Goal: Task Accomplishment & Management: Complete application form

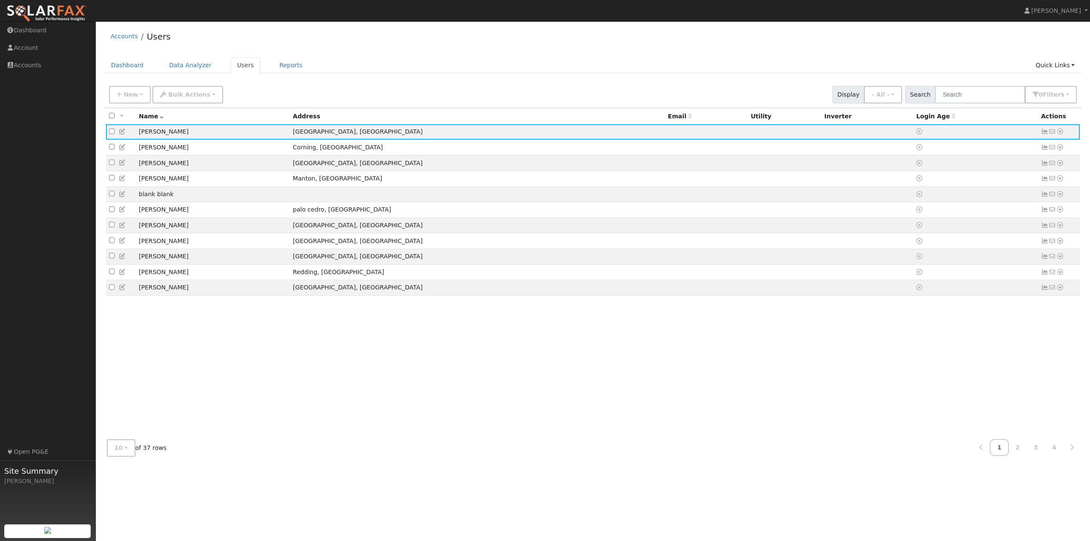
click at [419, 38] on div "Accounts Users" at bounding box center [593, 39] width 977 height 26
click at [347, 391] on div "All None All on page None on page Name Address Email Utility Inverter Login Age…" at bounding box center [593, 270] width 977 height 325
click at [378, 49] on div "Accounts Users" at bounding box center [593, 39] width 977 height 26
click at [370, 55] on div "Accounts Users Dashboard Data Analyzer Users Reports Quick Links Quick Add Quic…" at bounding box center [593, 245] width 986 height 438
click at [361, 51] on div "Accounts Users" at bounding box center [593, 39] width 977 height 26
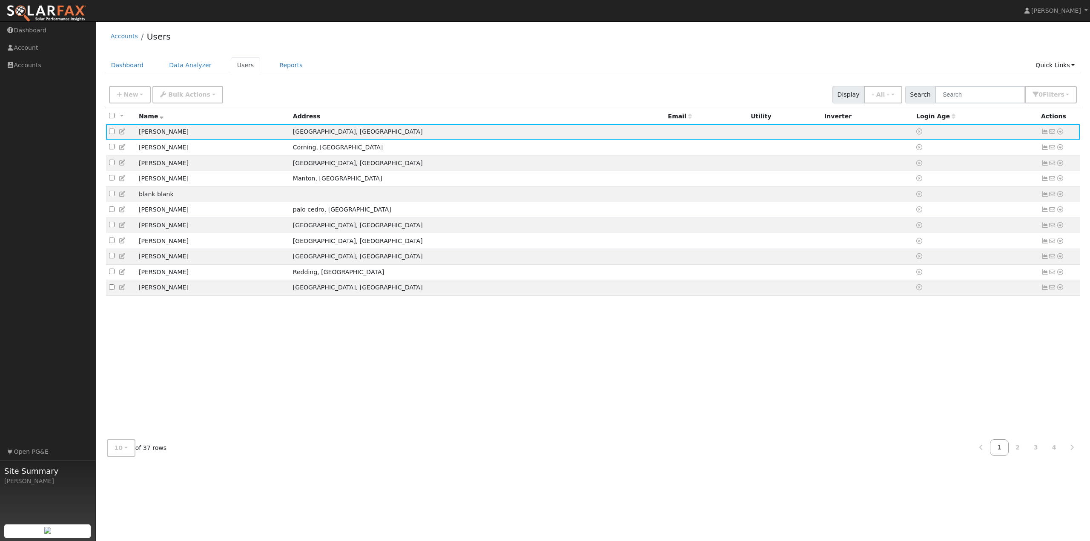
click at [170, 38] on div "Accounts Users" at bounding box center [593, 39] width 977 height 26
drag, startPoint x: 177, startPoint y: 37, endPoint x: 109, endPoint y: 40, distance: 67.8
click at [109, 40] on div "Accounts Users" at bounding box center [593, 39] width 977 height 26
click at [206, 38] on div "Accounts Users" at bounding box center [593, 39] width 977 height 26
click at [224, 39] on div "Accounts Users" at bounding box center [593, 39] width 977 height 26
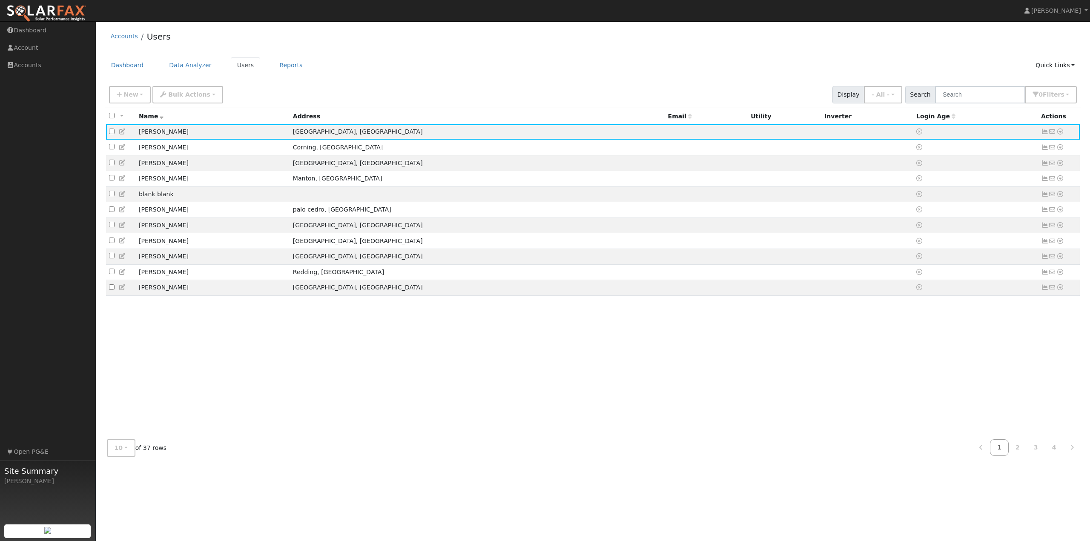
click at [352, 64] on ul "Dashboard Data Analyzer Users Reports Quick Links Quick Add Quick Connect Run a…" at bounding box center [593, 65] width 977 height 16
click at [387, 55] on div "Accounts Users Dashboard Data Analyzer Users Reports Quick Links Quick Add Quic…" at bounding box center [593, 245] width 986 height 438
click at [182, 35] on div "Accounts Users" at bounding box center [593, 39] width 977 height 26
drag, startPoint x: 125, startPoint y: 63, endPoint x: 134, endPoint y: 67, distance: 9.9
click at [125, 63] on link "Dashboard" at bounding box center [128, 65] width 46 height 16
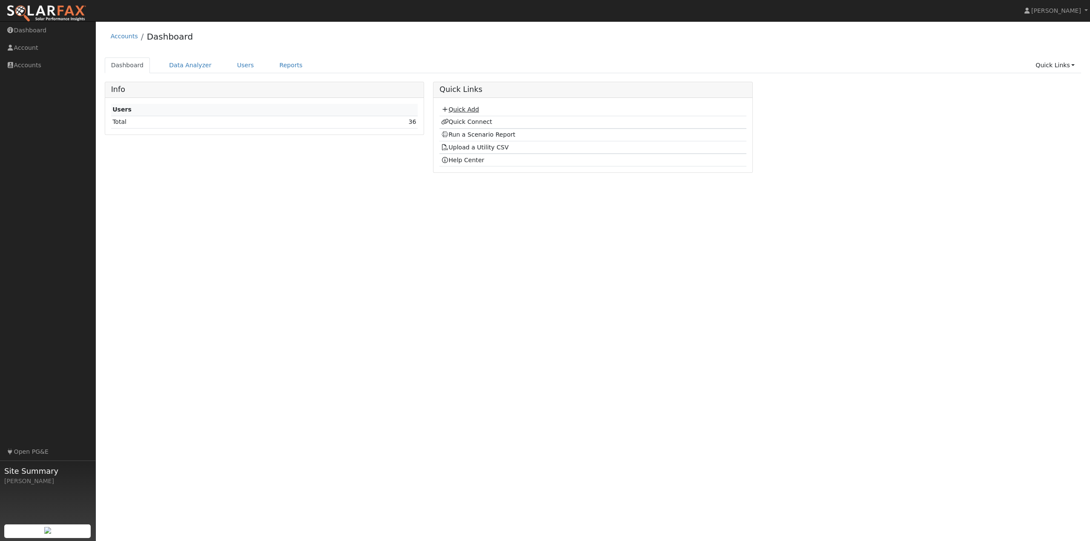
click at [455, 111] on link "Quick Add" at bounding box center [460, 109] width 38 height 7
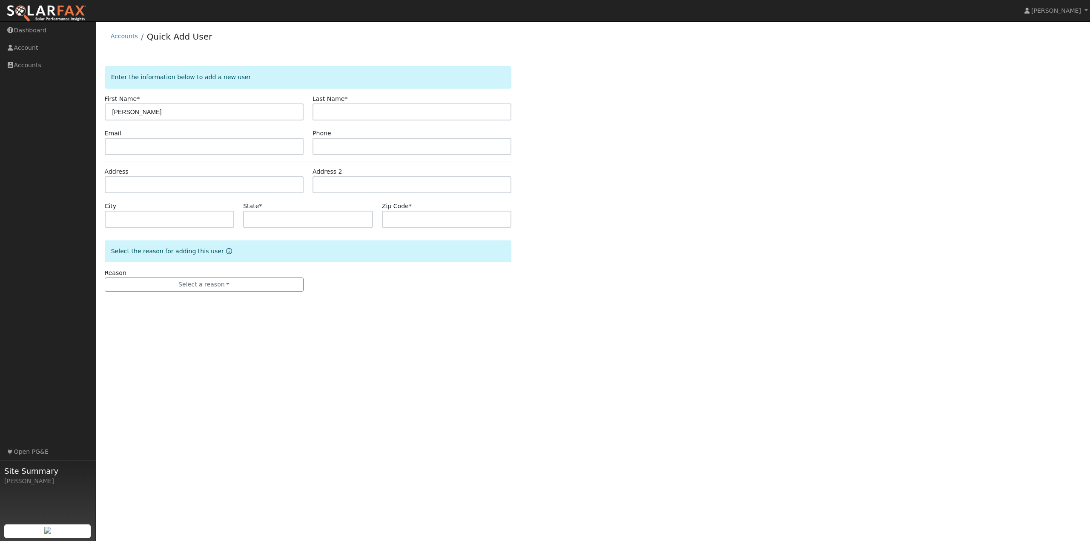
type input "[PERSON_NAME]"
click at [385, 112] on input "text" at bounding box center [412, 111] width 199 height 17
type input "Davidson"
click at [149, 150] on input "text" at bounding box center [204, 146] width 199 height 17
type input "glewis656@live.com"
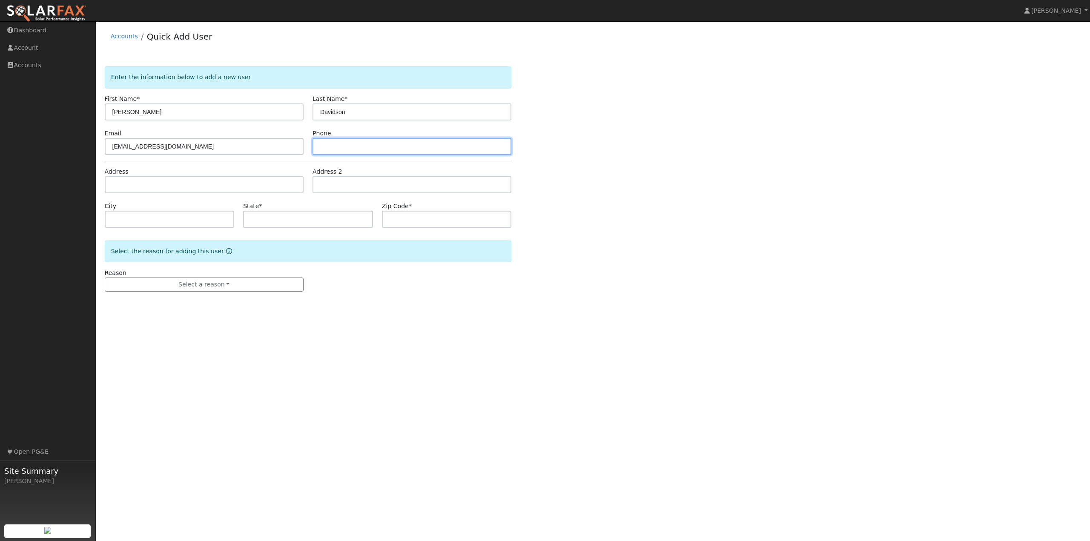
click at [346, 150] on input "text" at bounding box center [412, 146] width 199 height 17
type input "7073498121"
click at [654, 163] on div "Enter the information below to add a new user First Name * Bradley Last Name * …" at bounding box center [593, 187] width 977 height 242
click at [149, 187] on input "text" at bounding box center [204, 184] width 199 height 17
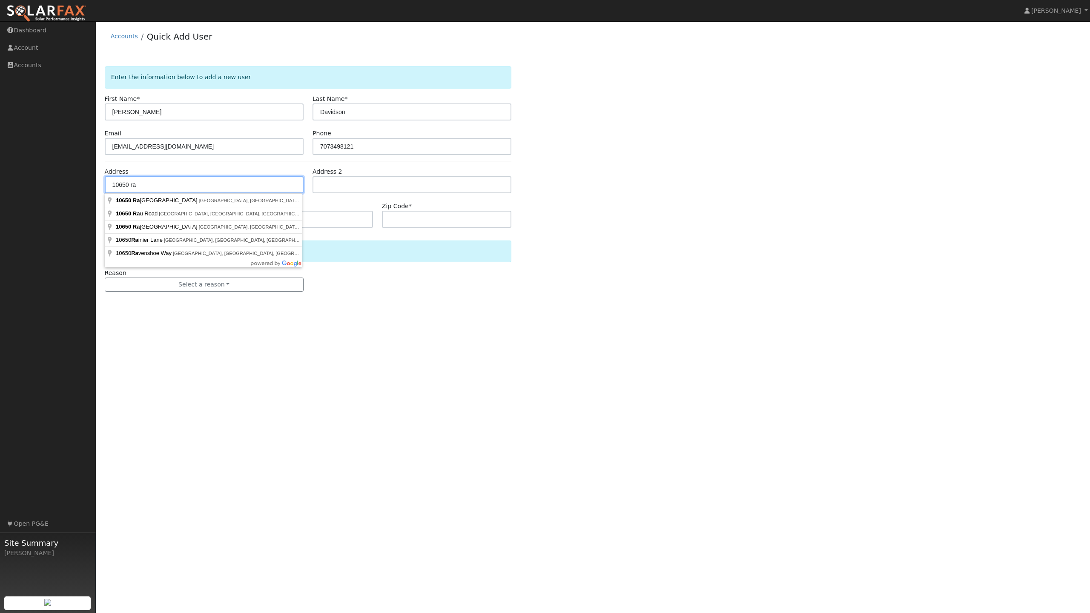
click at [180, 186] on input "10650 ra" at bounding box center [204, 184] width 199 height 17
type input "10650 Rancheria Road"
type input "Upper Lake"
type input "CA"
type input "95485"
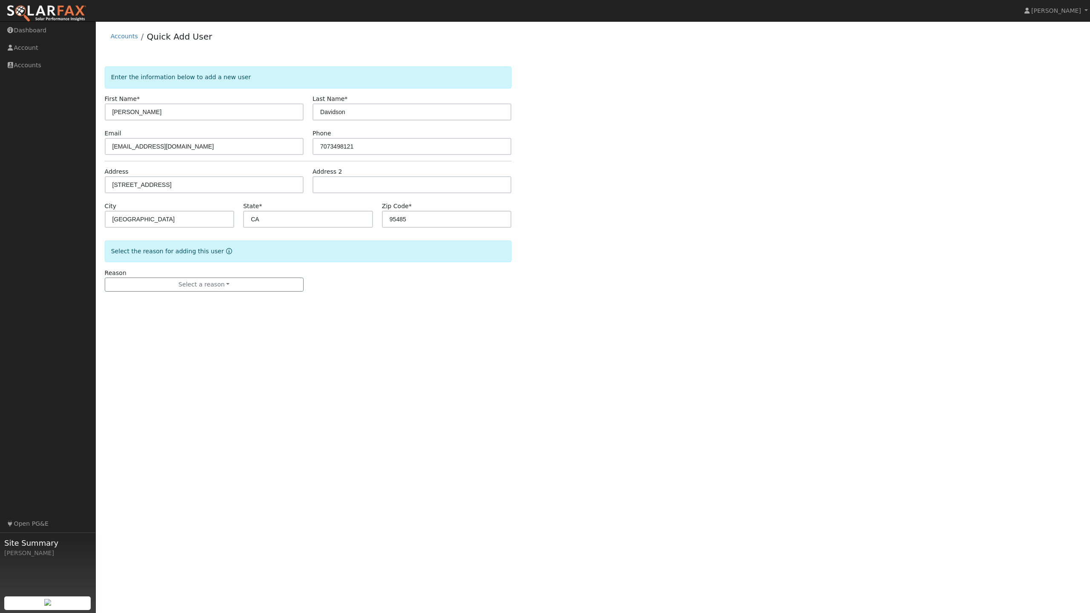
click at [650, 248] on div "Enter the information below to add a new user First Name * Bradley Last Name * …" at bounding box center [593, 187] width 977 height 242
click at [213, 284] on button "Select a reason" at bounding box center [204, 285] width 199 height 14
click at [155, 314] on link "New customer adding solar" at bounding box center [152, 314] width 94 height 12
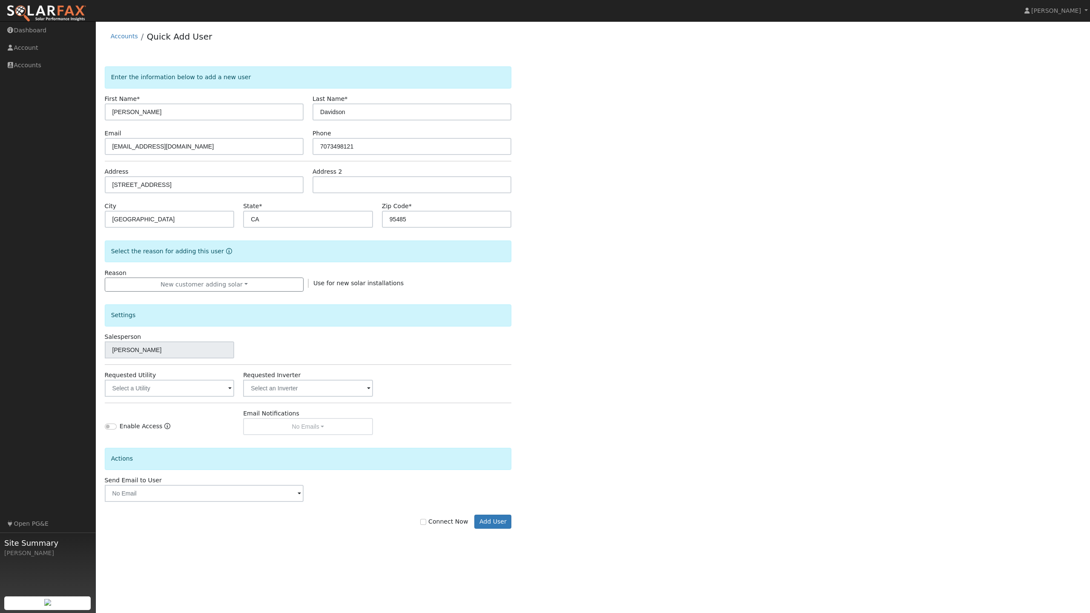
click at [443, 352] on div "Salesperson Garrett Lewis" at bounding box center [308, 346] width 416 height 26
click at [178, 391] on input "text" at bounding box center [170, 388] width 130 height 17
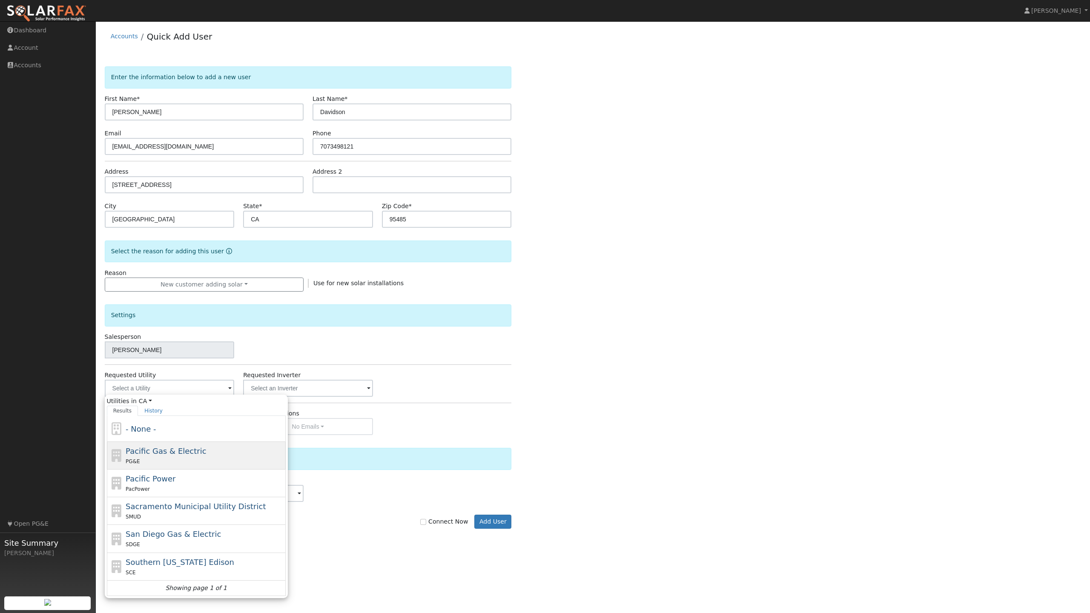
click at [174, 461] on div "PG&E" at bounding box center [205, 461] width 158 height 9
type input "Pacific Gas & Electric"
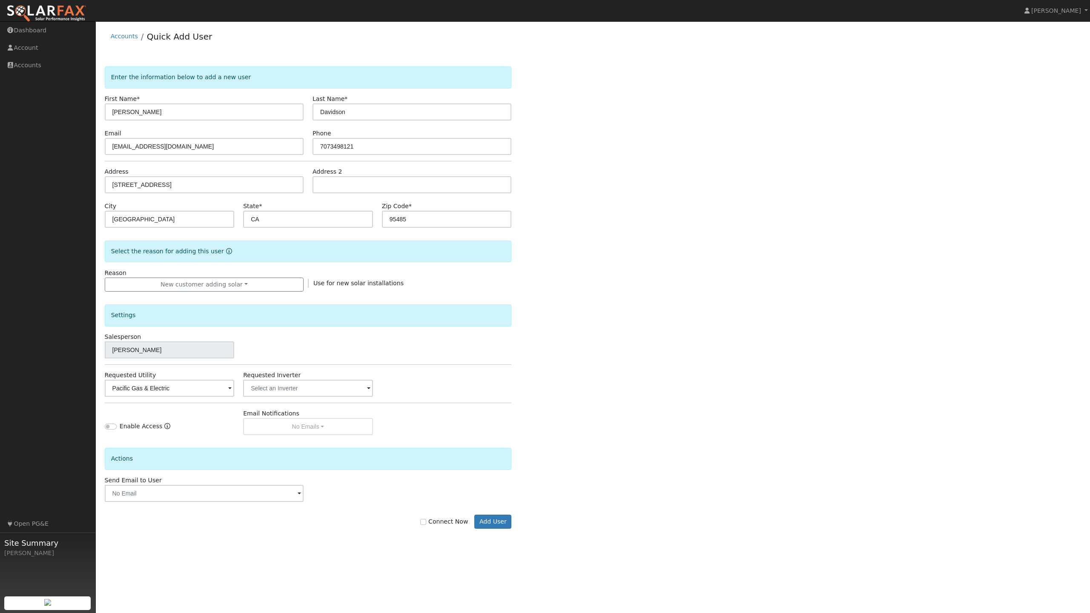
click at [413, 399] on div "Settings Salesperson Garrett Lewis Requested Utility Pacific Gas & Electric Req…" at bounding box center [308, 364] width 407 height 144
click at [235, 394] on input "text" at bounding box center [170, 388] width 130 height 17
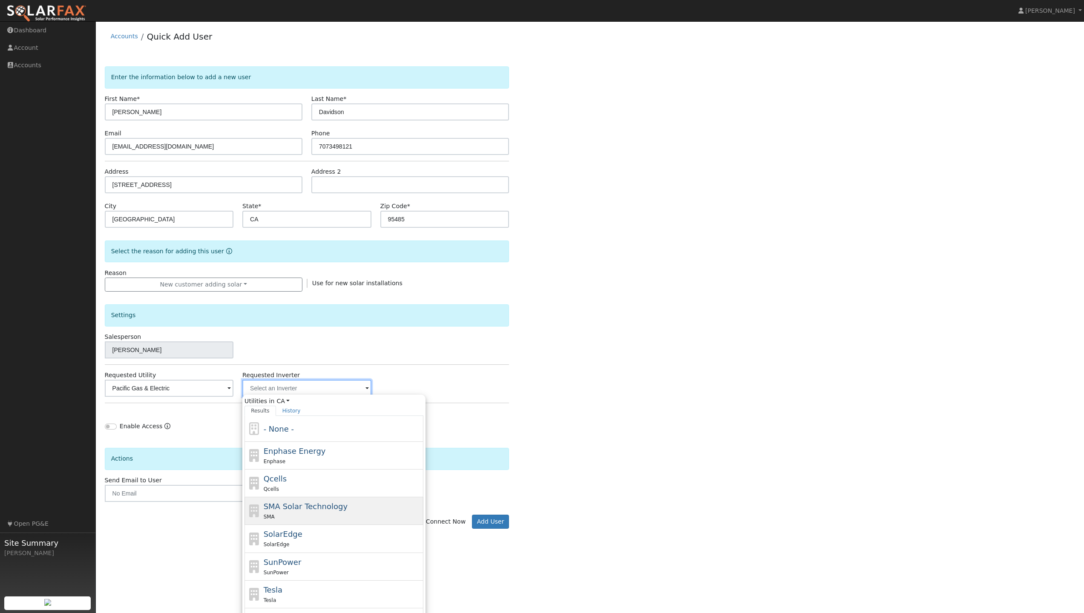
scroll to position [13, 0]
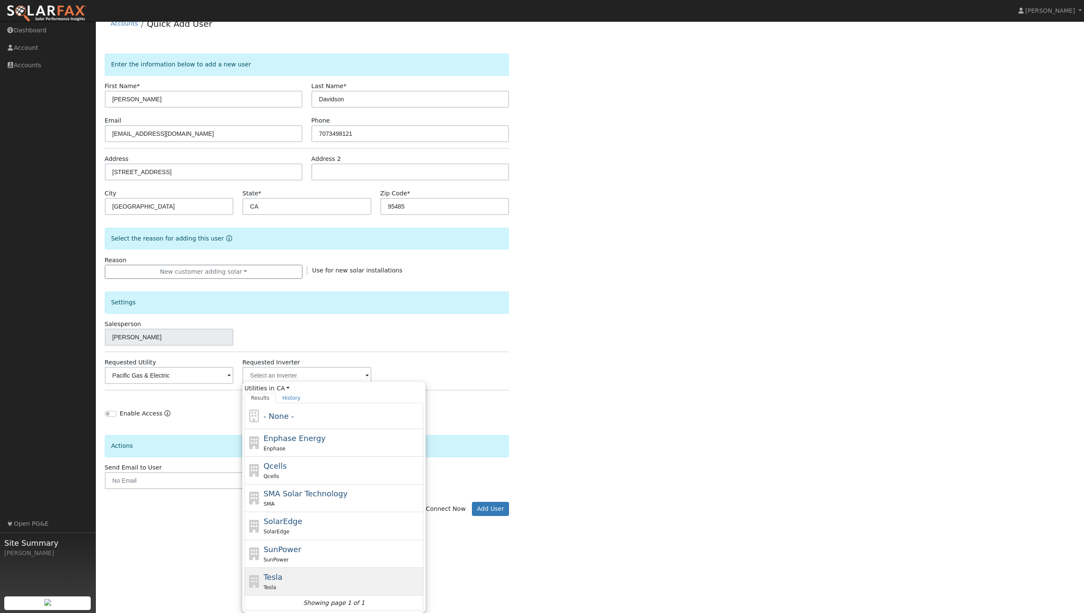
click at [290, 541] on div "Tesla Tesla" at bounding box center [343, 582] width 158 height 20
type input "Tesla"
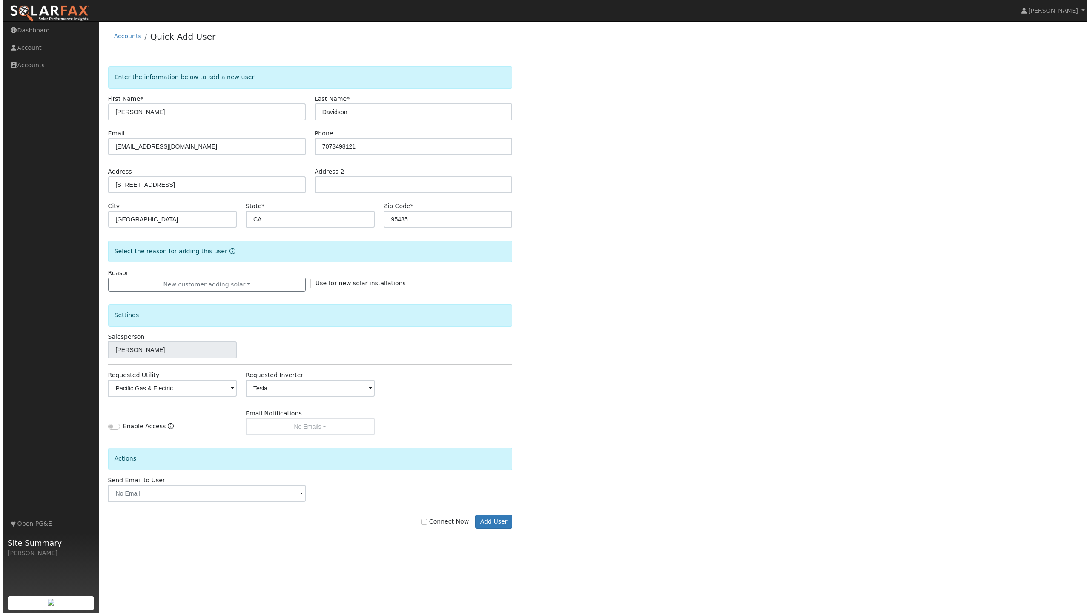
scroll to position [0, 0]
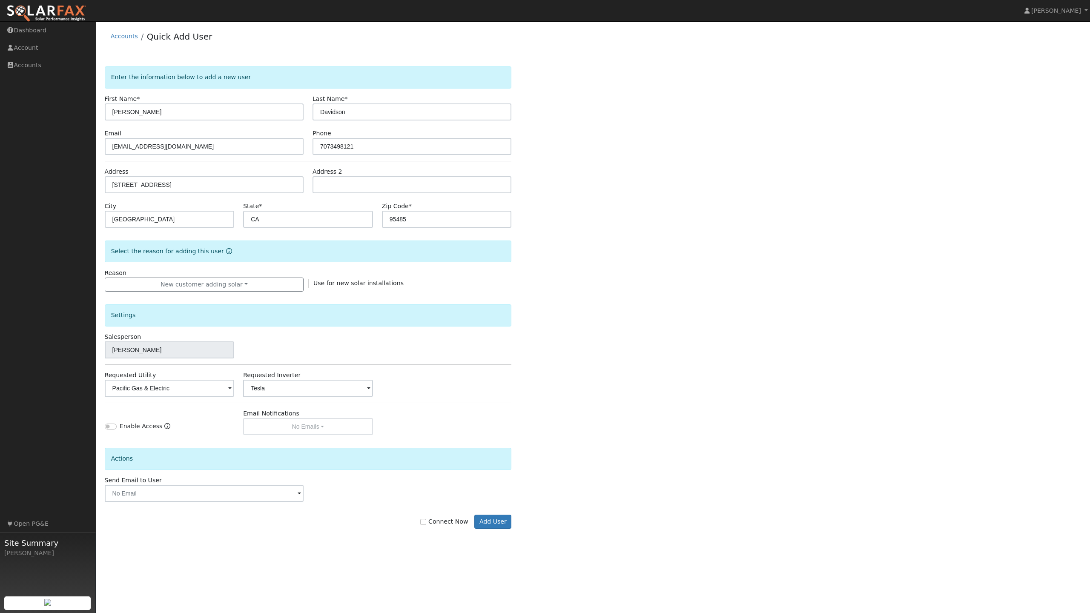
click at [558, 395] on div "Enter the information below to add a new user First Name * Bradley Last Name * …" at bounding box center [593, 306] width 977 height 480
click at [428, 525] on label "Connect Now" at bounding box center [444, 521] width 48 height 9
click at [426, 523] on input "Connect Now" at bounding box center [423, 522] width 6 height 6
checkbox input "true"
click at [494, 523] on button "Add User" at bounding box center [492, 522] width 37 height 14
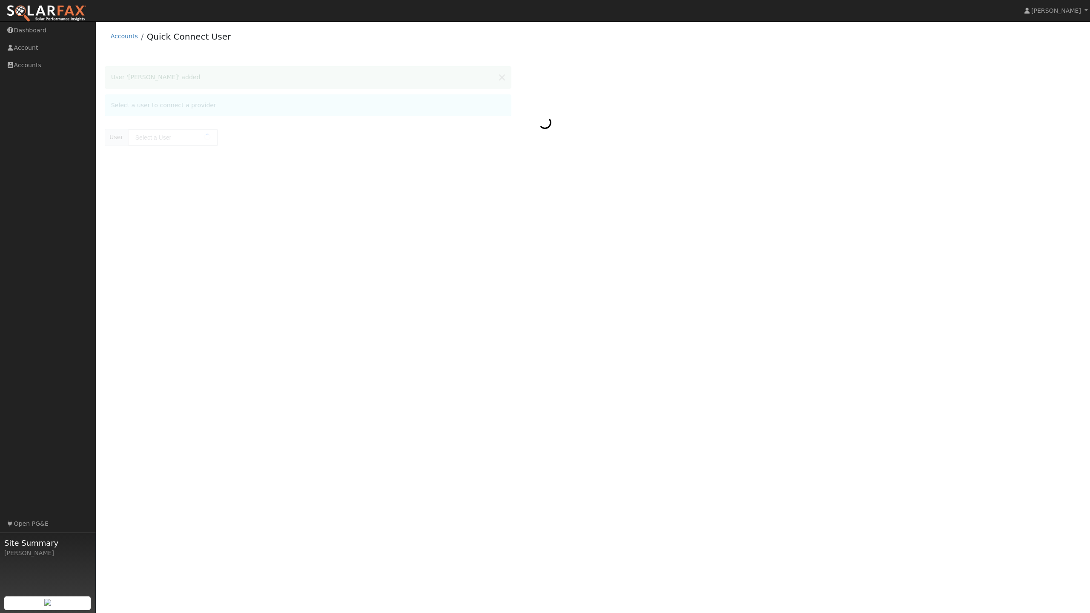
type input "[PERSON_NAME]"
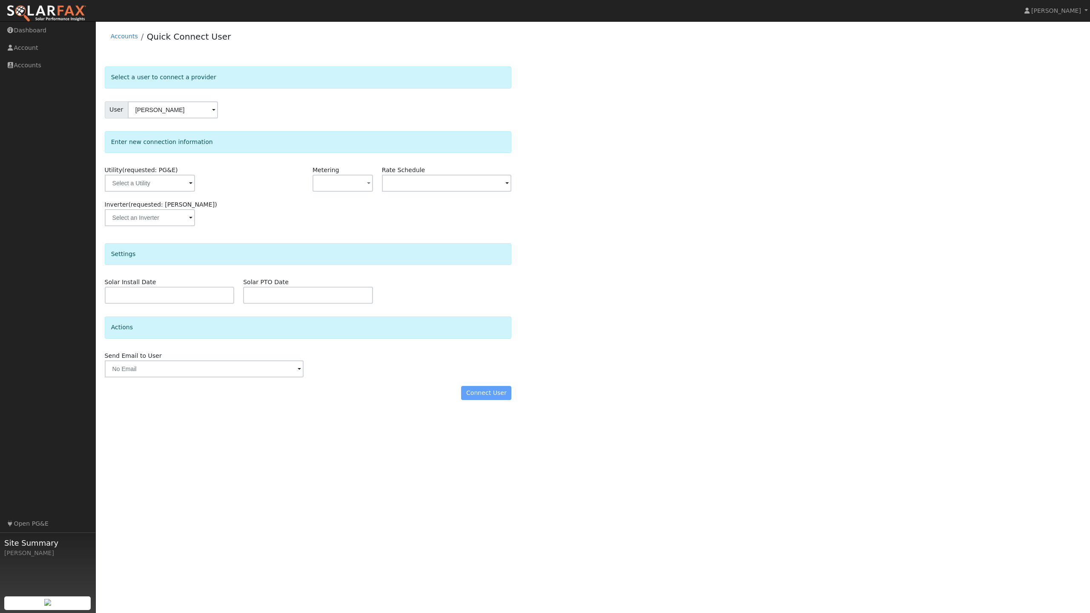
click at [552, 221] on div "Select a user to connect a provider User [PERSON_NAME] Account Default Account …" at bounding box center [593, 237] width 977 height 342
click at [171, 186] on input "text" at bounding box center [150, 183] width 90 height 17
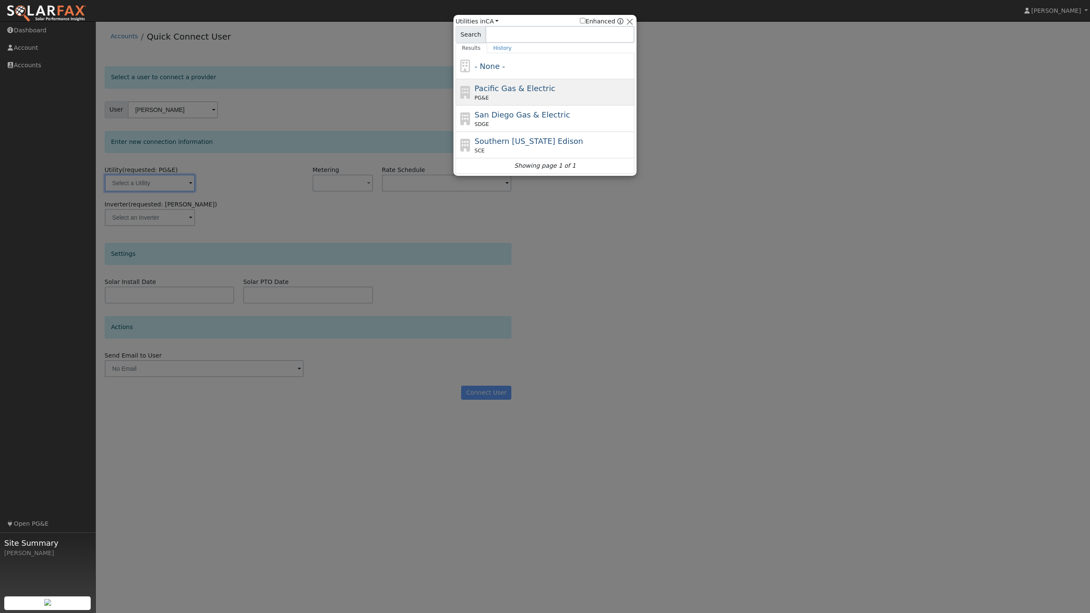
click at [532, 89] on span "Pacific Gas & Electric" at bounding box center [515, 88] width 80 height 9
type input "PG&E"
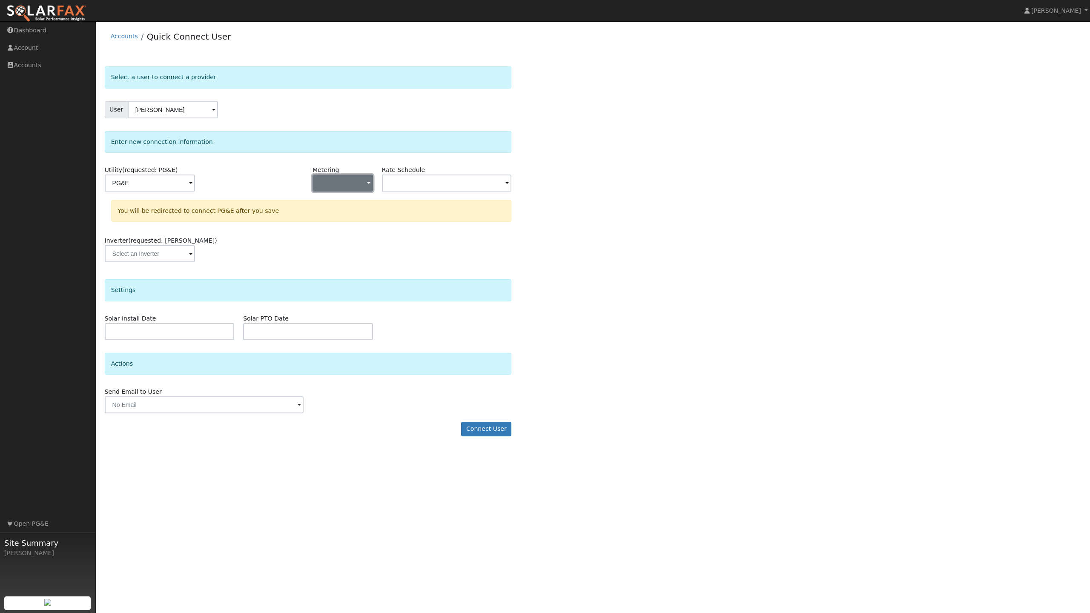
click at [351, 183] on button "button" at bounding box center [343, 183] width 60 height 17
click at [333, 217] on link "NEM" at bounding box center [342, 214] width 59 height 12
click at [619, 181] on div "Select a user to connect a provider User Bradley Davidson Account Default Accou…" at bounding box center [593, 255] width 977 height 378
click at [195, 180] on input "text" at bounding box center [150, 183] width 90 height 17
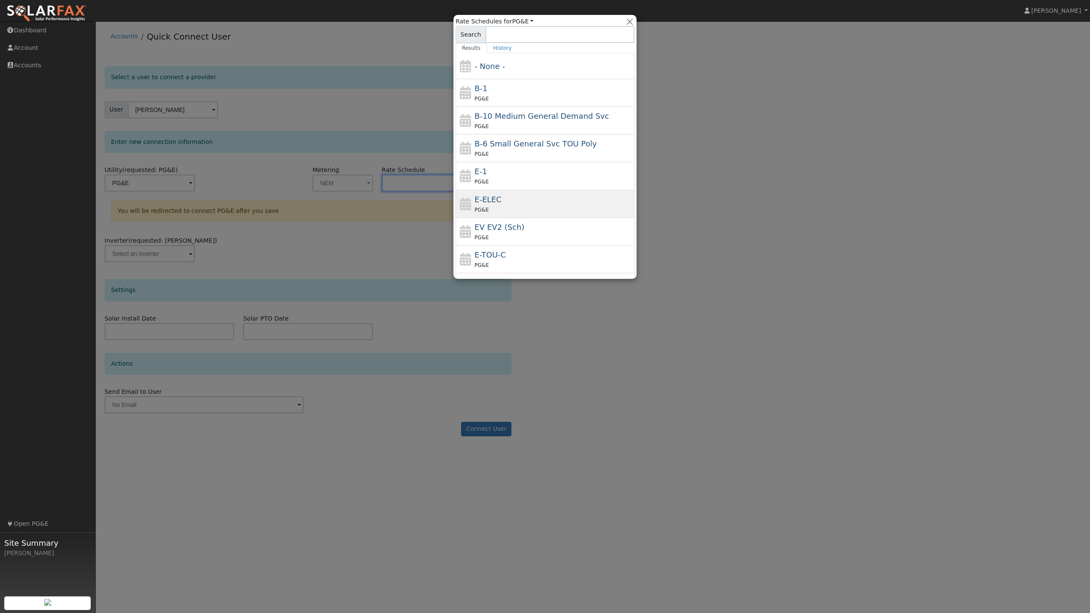
click at [497, 209] on div "PG&E" at bounding box center [554, 209] width 158 height 9
type input "E-ELEC"
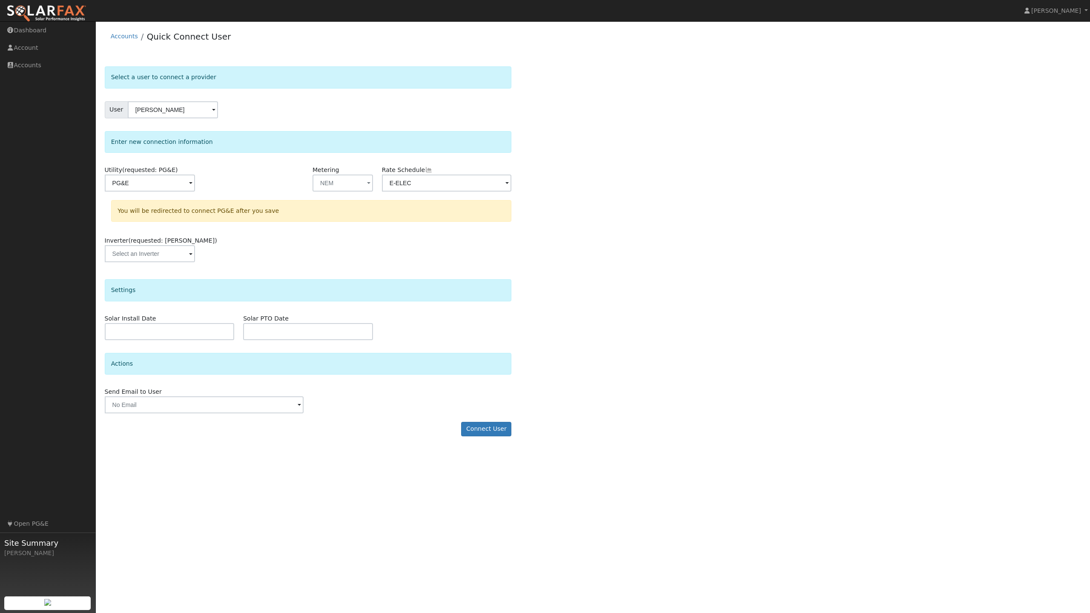
click at [656, 215] on div "Select a user to connect a provider User Bradley Davidson Account Default Accou…" at bounding box center [593, 255] width 977 height 378
click at [302, 239] on div "Inverter (requested: Tesla)" at bounding box center [308, 253] width 416 height 34
click at [489, 432] on button "Connect User" at bounding box center [486, 429] width 50 height 14
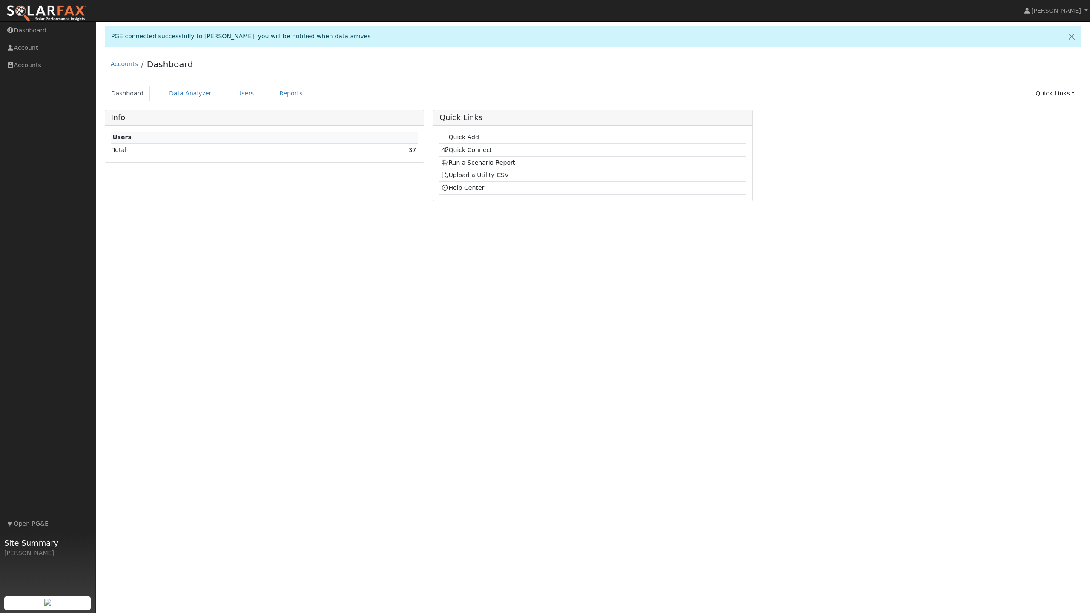
click at [430, 259] on div "User Profile First name Last name Email Email Notifications No Emails No Emails…" at bounding box center [593, 317] width 995 height 592
click at [241, 96] on link "Users" at bounding box center [246, 94] width 30 height 16
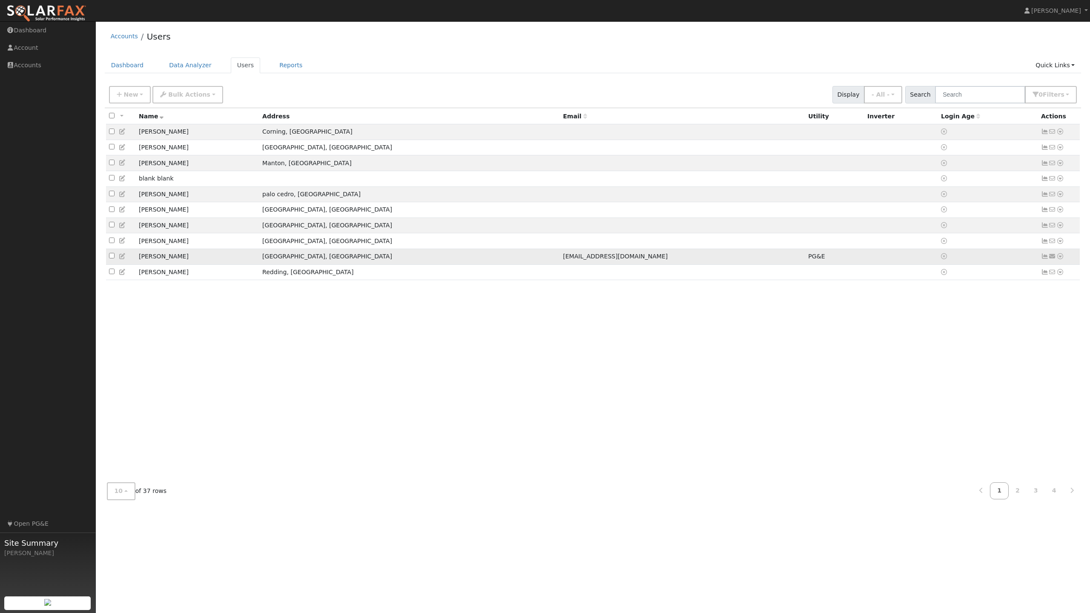
click at [1062, 259] on icon at bounding box center [1061, 256] width 8 height 6
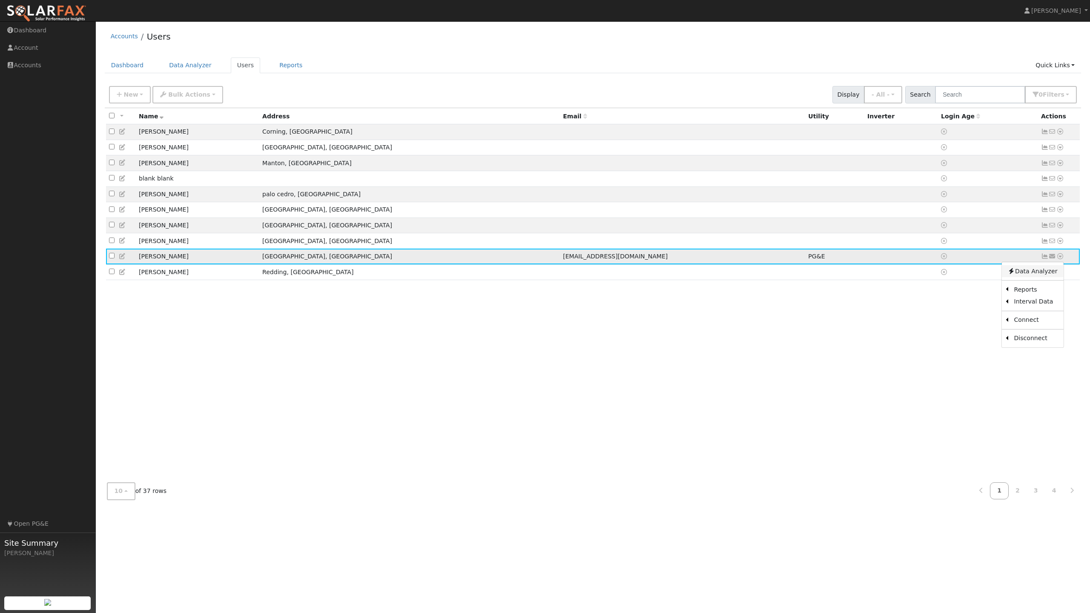
click at [1037, 276] on link "Data Analyzer" at bounding box center [1033, 271] width 62 height 12
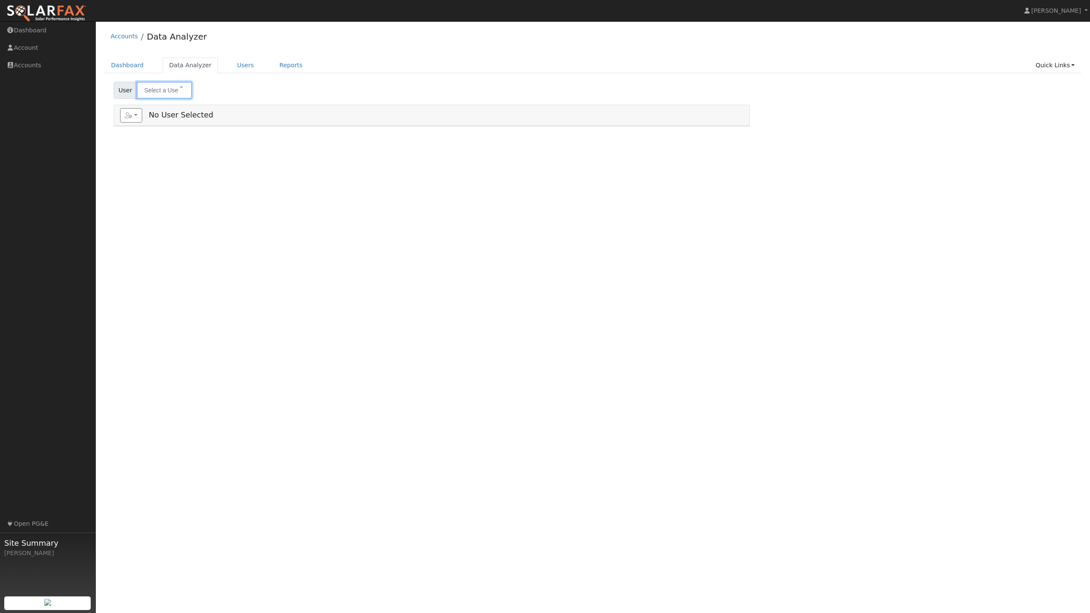
type input "[PERSON_NAME]"
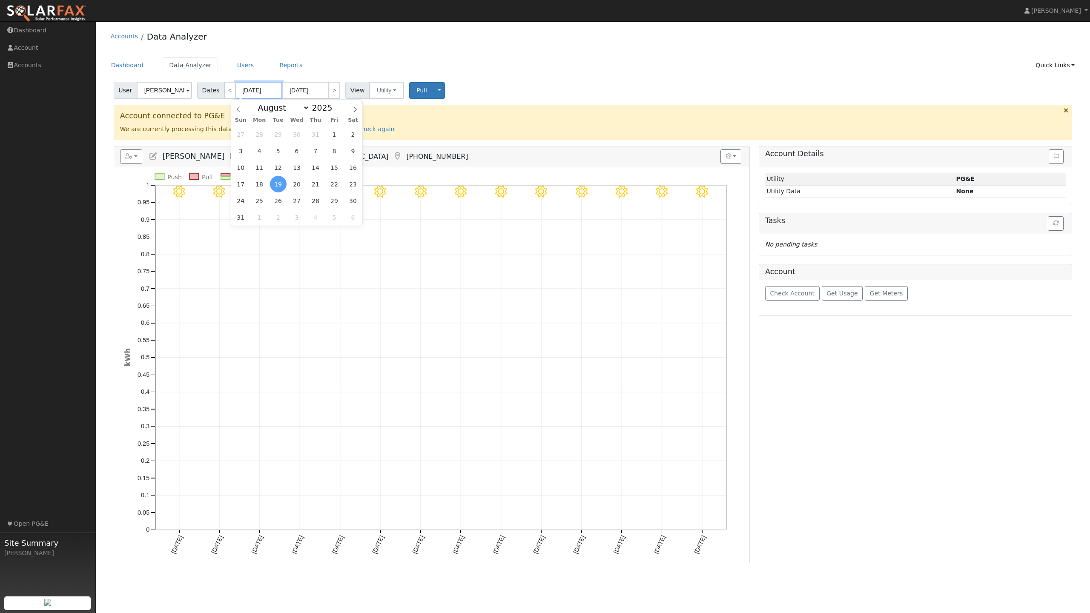
click at [255, 93] on input "[DATE]" at bounding box center [259, 90] width 47 height 17
click at [334, 106] on span at bounding box center [337, 105] width 6 height 5
type input "2026"
click at [339, 133] on span "31" at bounding box center [334, 134] width 17 height 17
type input "[DATE]"
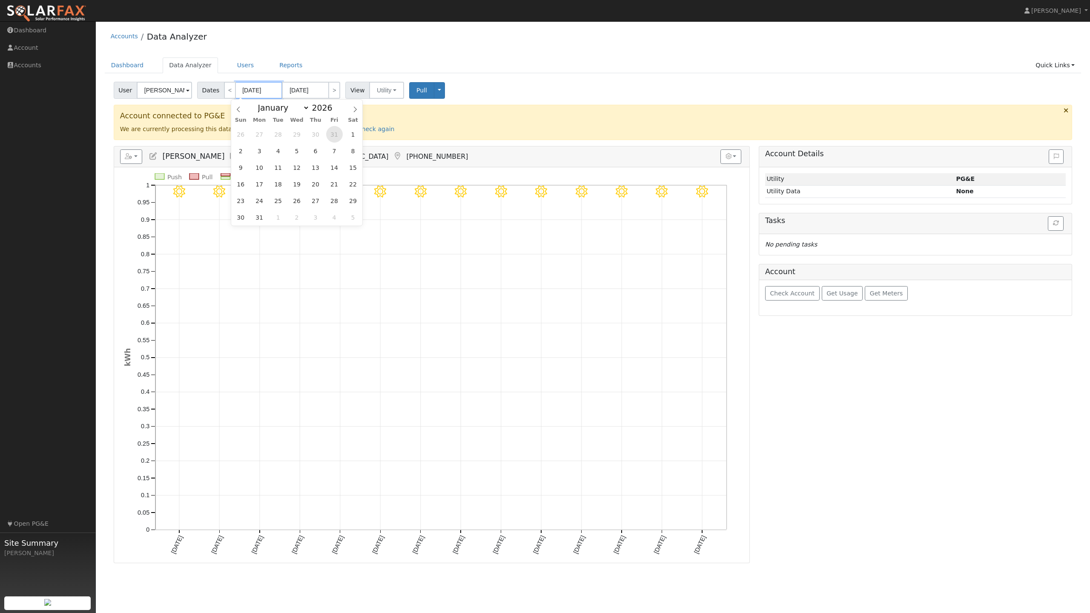
type input "[DATE]"
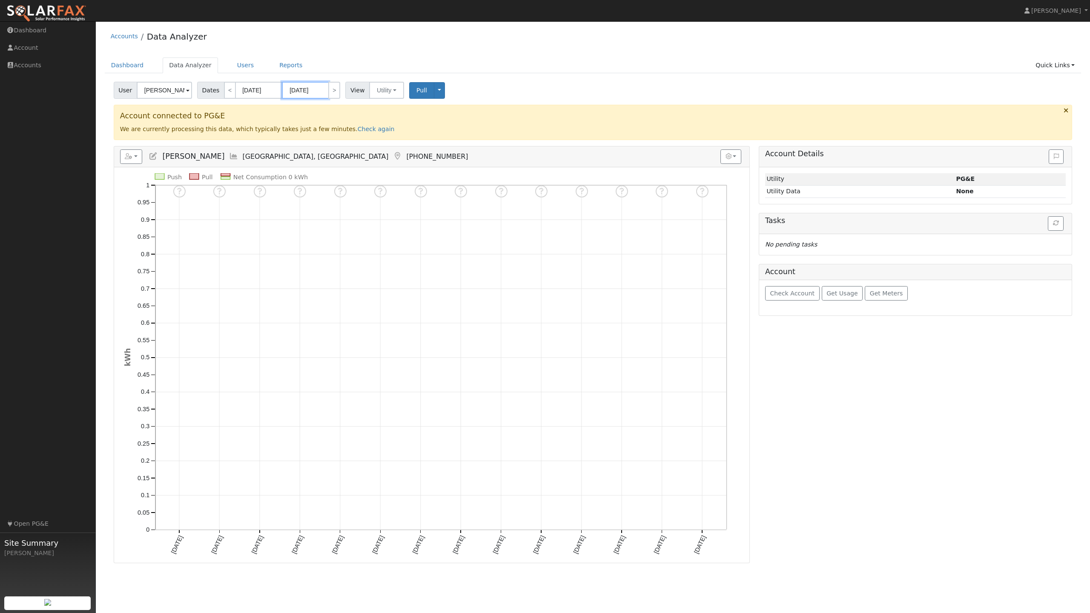
click at [305, 90] on input "[DATE]" at bounding box center [305, 90] width 47 height 17
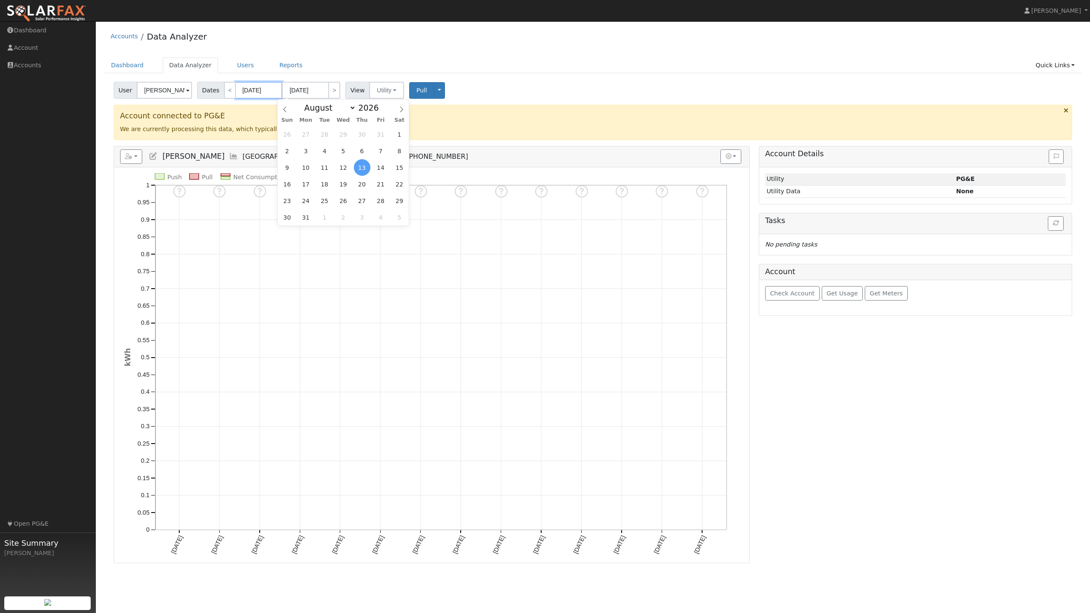
drag, startPoint x: 260, startPoint y: 94, endPoint x: 269, endPoint y: 96, distance: 9.7
click at [260, 94] on input "[DATE]" at bounding box center [259, 90] width 47 height 17
click at [270, 89] on input "[DATE]" at bounding box center [259, 90] width 47 height 17
click at [334, 106] on span at bounding box center [337, 105] width 6 height 5
click at [334, 111] on span at bounding box center [337, 110] width 6 height 5
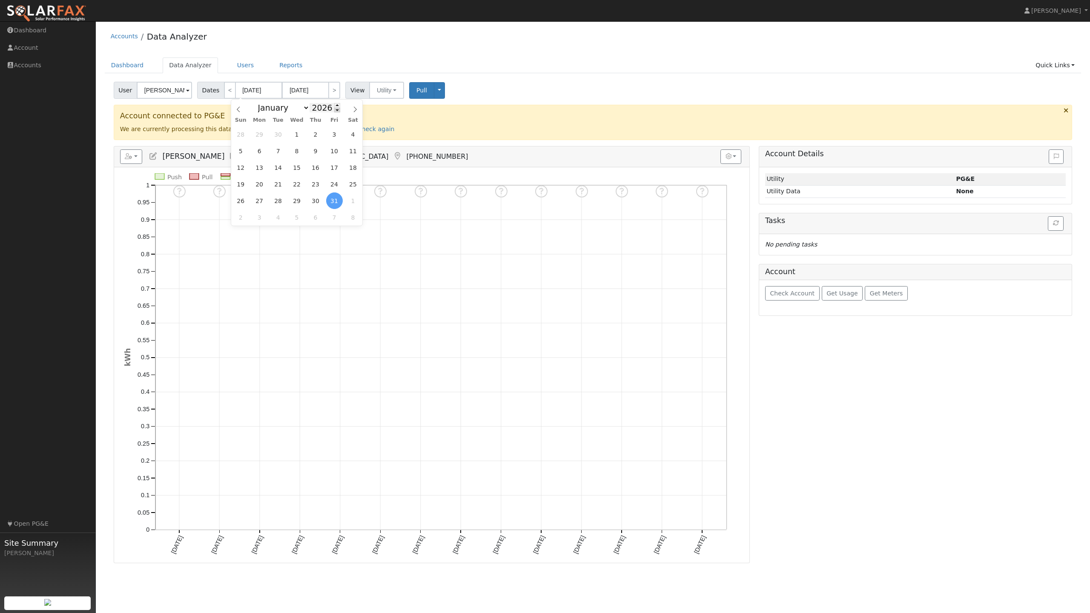
click at [334, 111] on span at bounding box center [337, 110] width 6 height 5
type input "2024"
click at [488, 79] on div "User [PERSON_NAME] Account Default Account Default Account [STREET_ADDRESS] Pri…" at bounding box center [593, 89] width 962 height 20
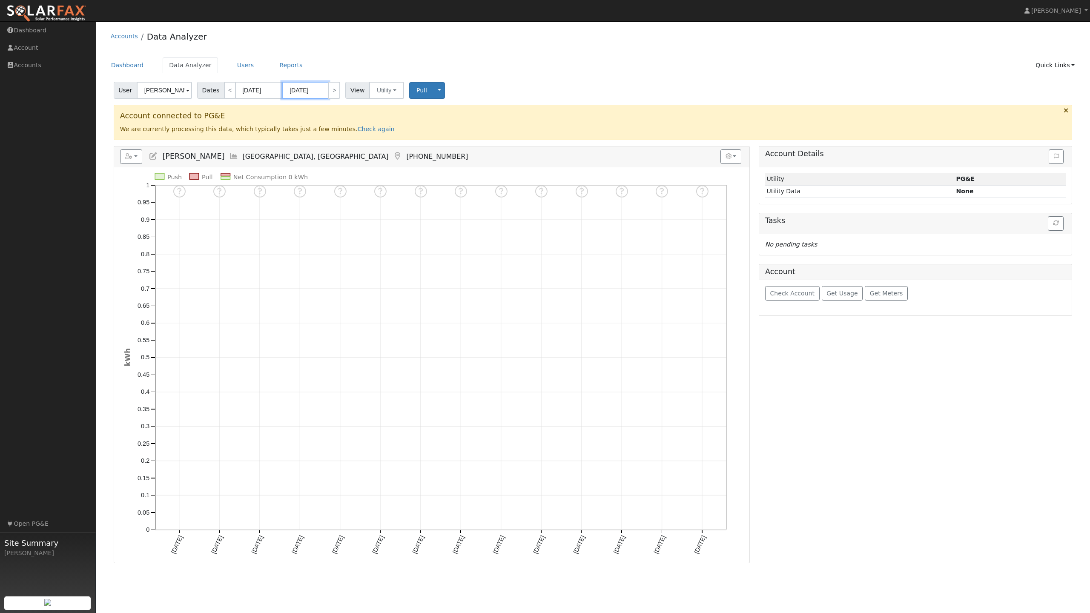
click at [311, 87] on input "[DATE]" at bounding box center [305, 90] width 47 height 17
click at [381, 106] on span at bounding box center [384, 105] width 6 height 5
click at [381, 111] on span at bounding box center [384, 110] width 6 height 5
type input "2025"
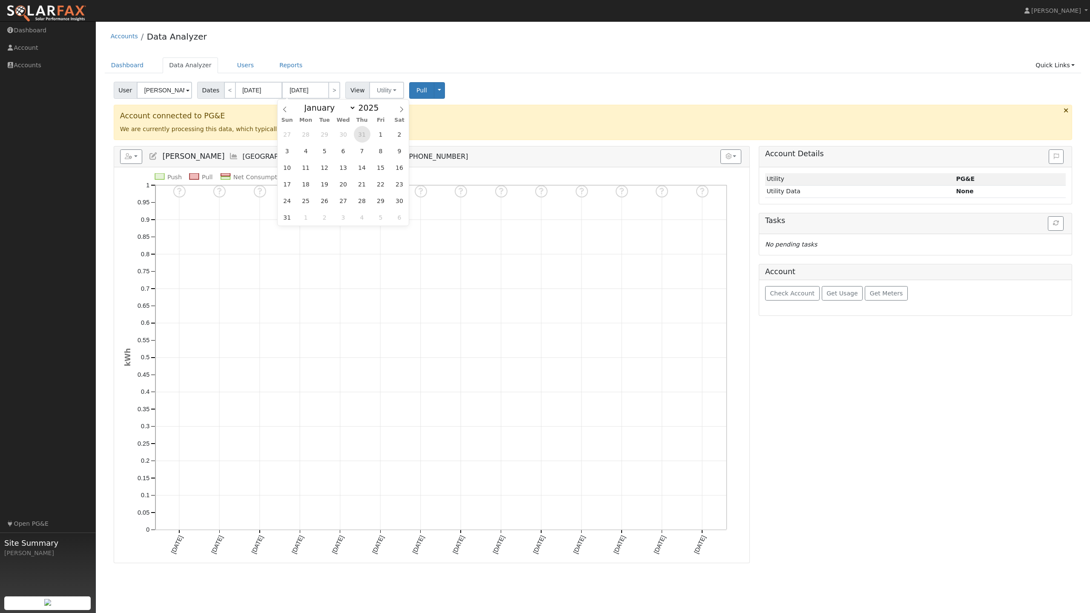
click at [359, 133] on span "31" at bounding box center [362, 134] width 17 height 17
type input "[DATE]"
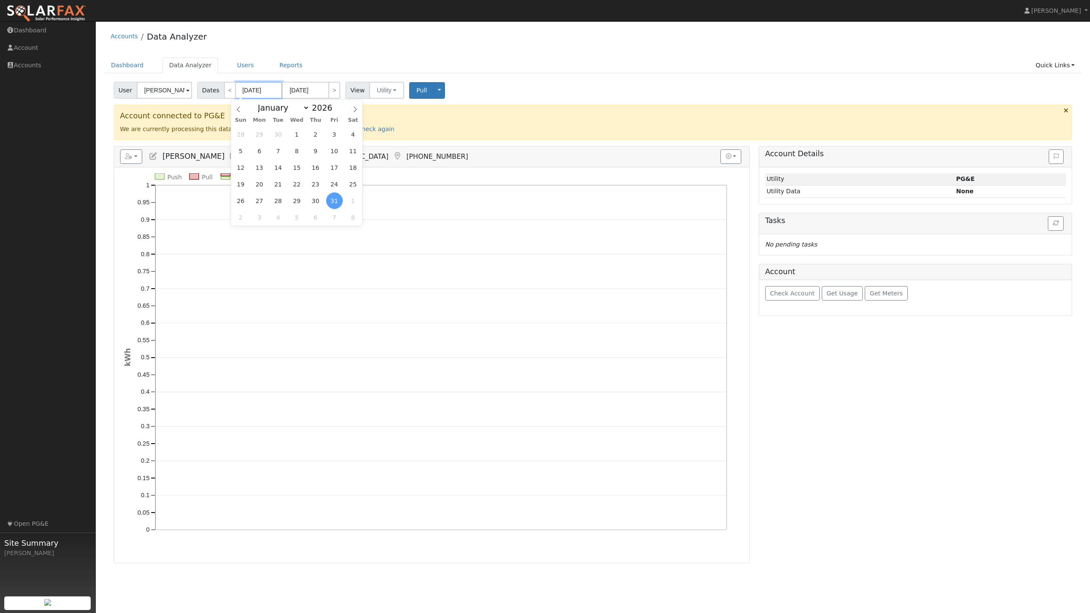
click at [260, 94] on input "[DATE]" at bounding box center [259, 90] width 47 height 17
click at [294, 136] on span "1" at bounding box center [297, 134] width 17 height 17
type input "[DATE]"
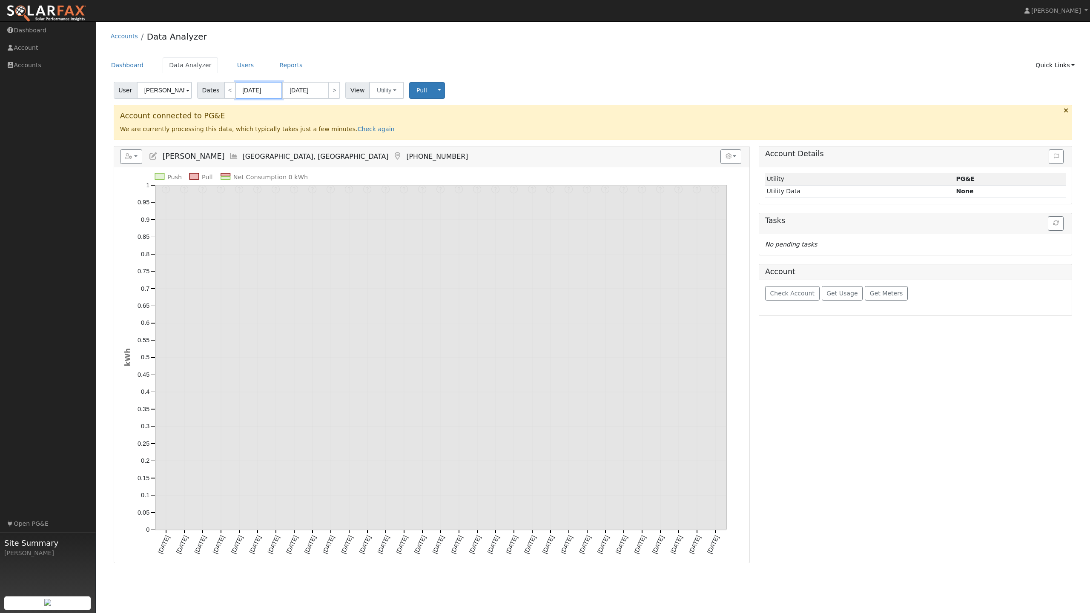
type input "07/31/0202"
type input "07/01/202"
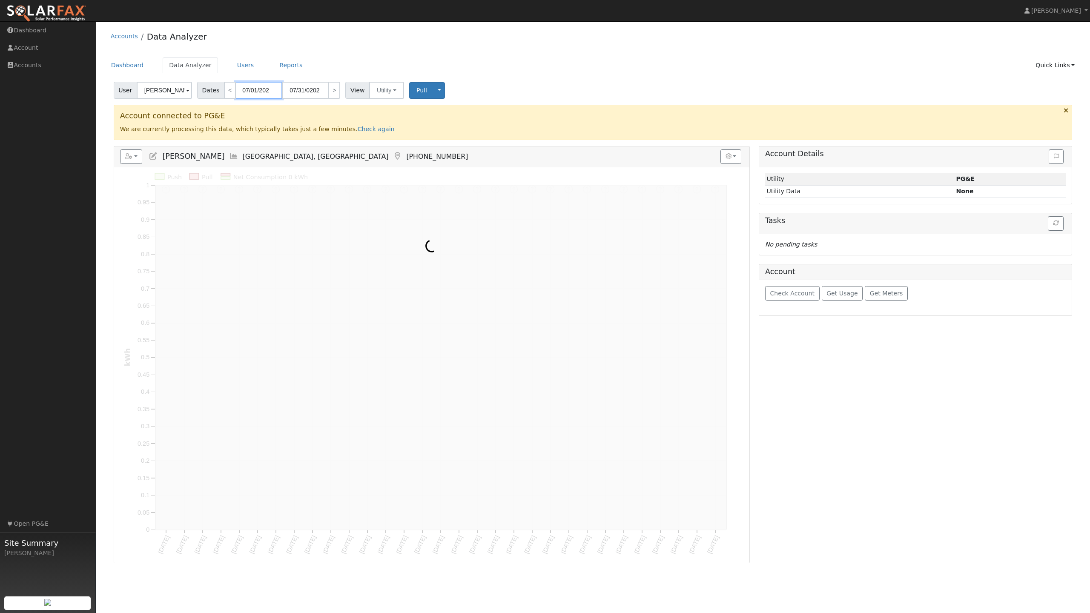
type input "[DATE]"
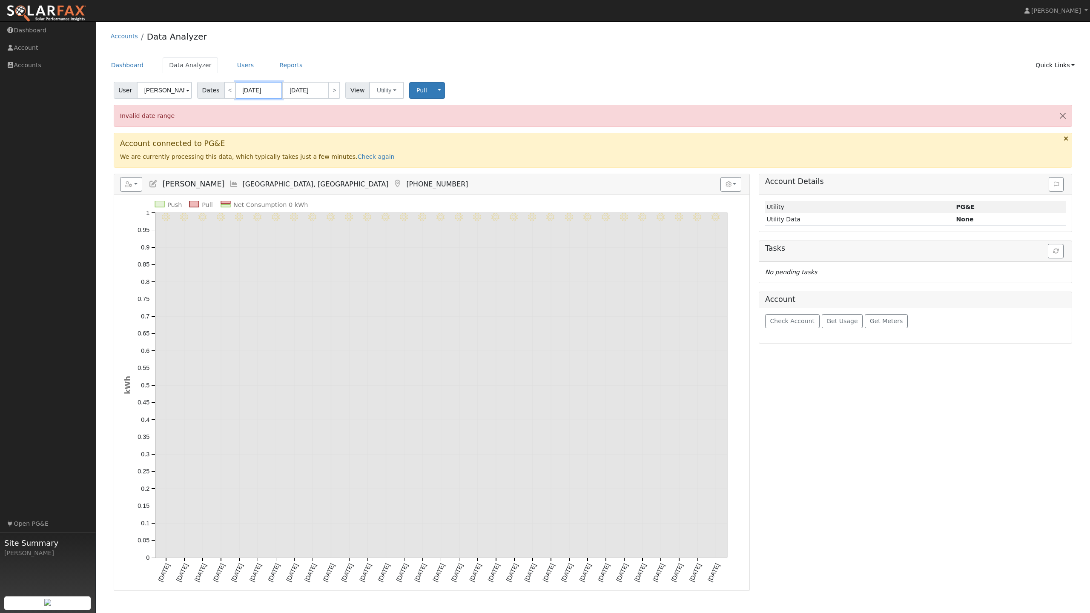
type input "[DATE]"
click at [538, 76] on div "Dashboard Data Analyzer Users Reports Quick Links Quick Add Quick Connect Run a…" at bounding box center [593, 69] width 977 height 24
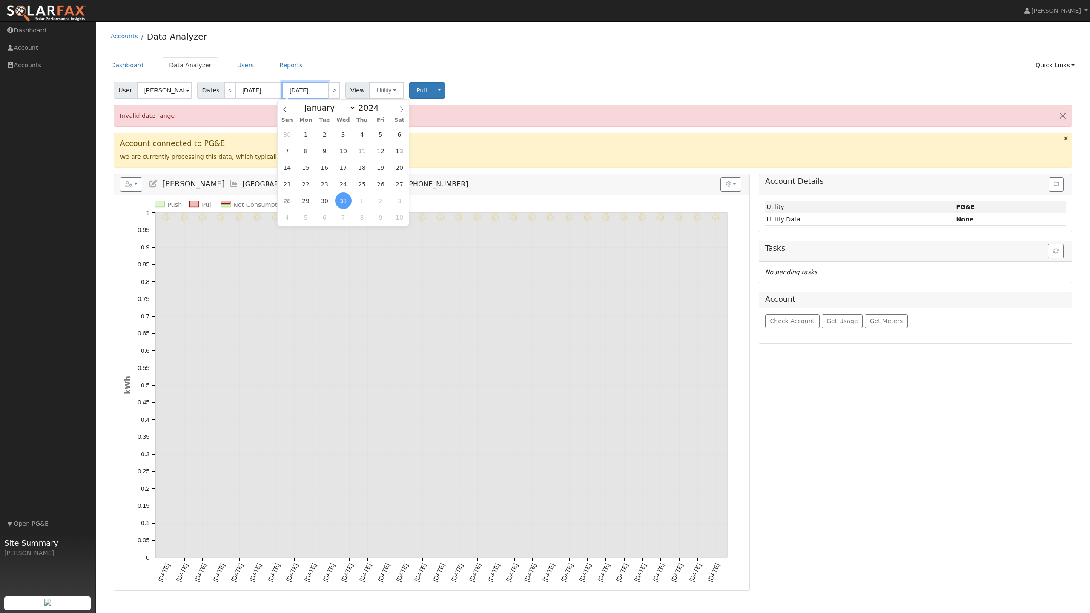
click at [320, 90] on input "[DATE]" at bounding box center [305, 90] width 47 height 17
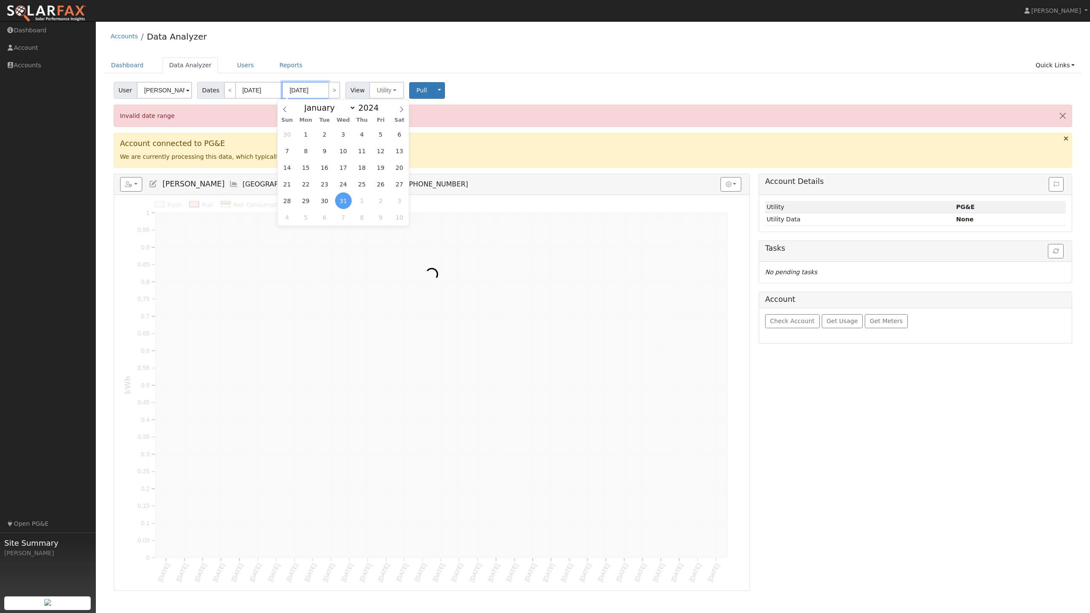
type input "[DATE]"
click at [534, 92] on div "User [PERSON_NAME] Account Default Account Default Account [STREET_ADDRESS] Pri…" at bounding box center [593, 89] width 962 height 20
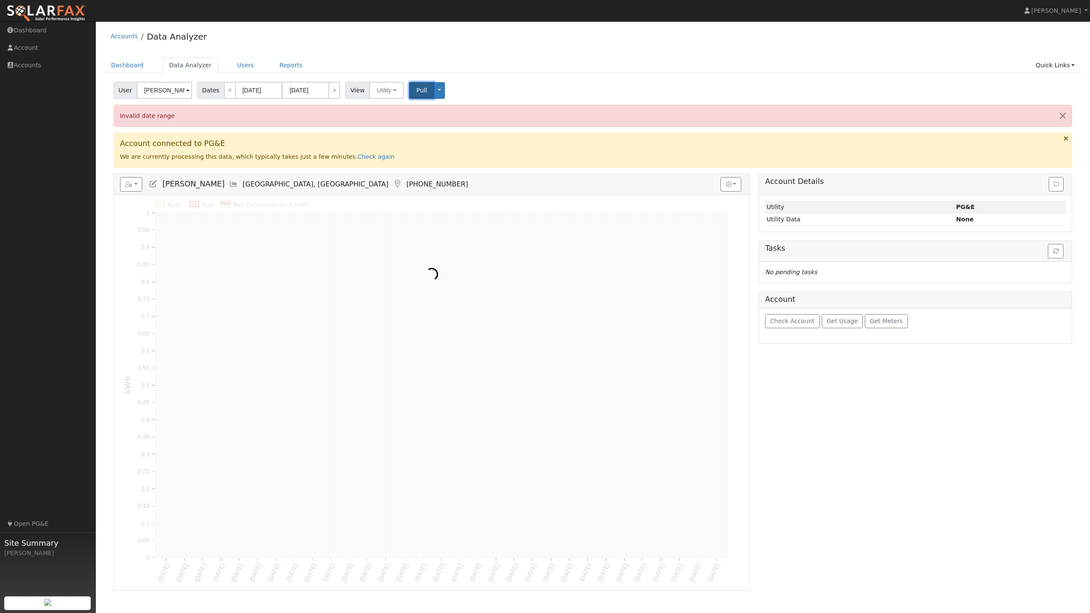
click at [417, 90] on span "Pull" at bounding box center [422, 90] width 11 height 7
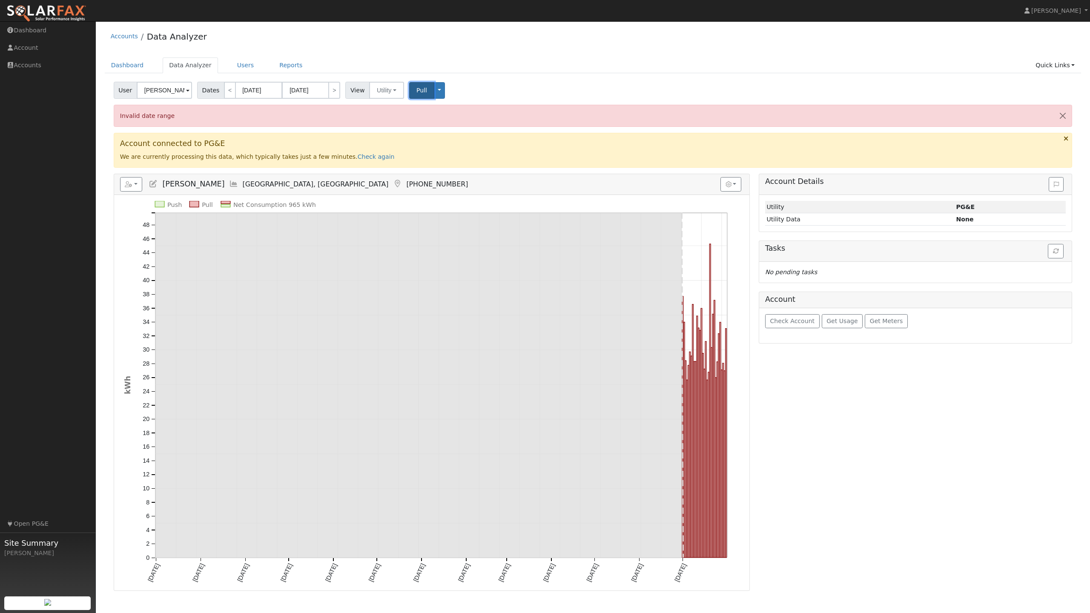
click at [417, 91] on span "Pull" at bounding box center [422, 90] width 11 height 7
click at [506, 89] on div "User [PERSON_NAME] Account Default Account Default Account [STREET_ADDRESS] Pri…" at bounding box center [593, 89] width 962 height 20
click at [1066, 114] on button "Close" at bounding box center [1063, 115] width 18 height 21
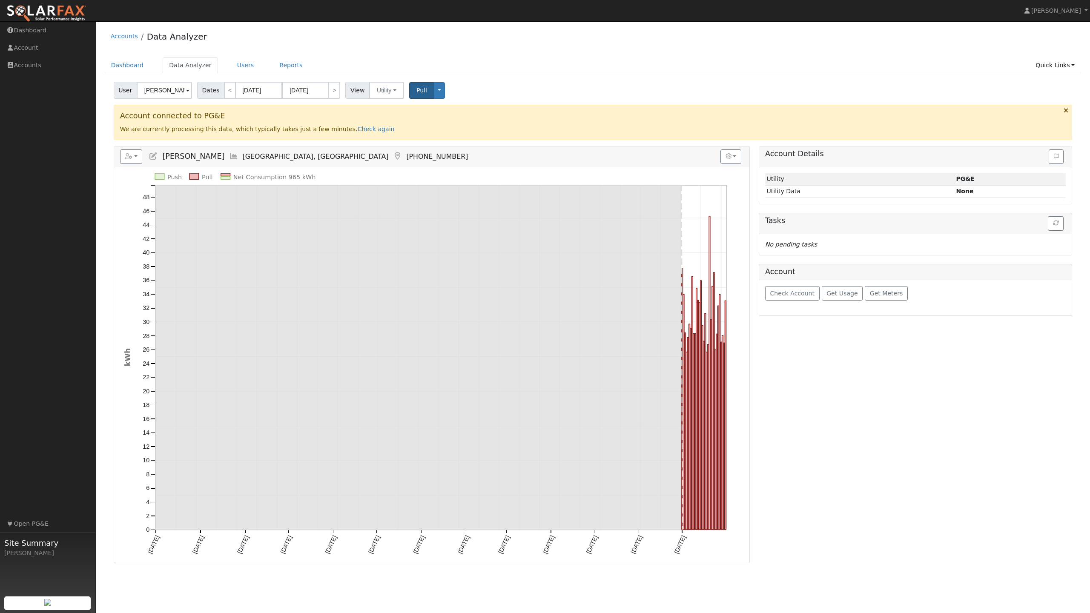
click at [582, 74] on div "Dashboard Data Analyzer Users Reports Quick Links Quick Add Quick Connect Run a…" at bounding box center [593, 69] width 977 height 24
click at [358, 129] on link "Check again" at bounding box center [376, 129] width 37 height 7
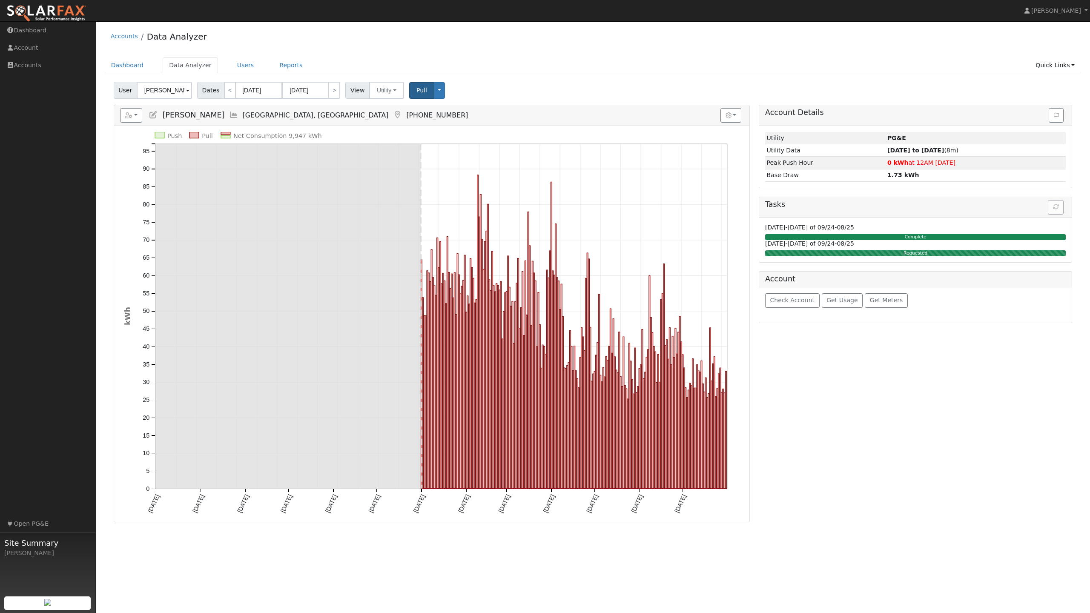
click at [831, 396] on div "Account Details Issue History Date By Flag Comment Type No Issue History Loadin…" at bounding box center [915, 313] width 323 height 417
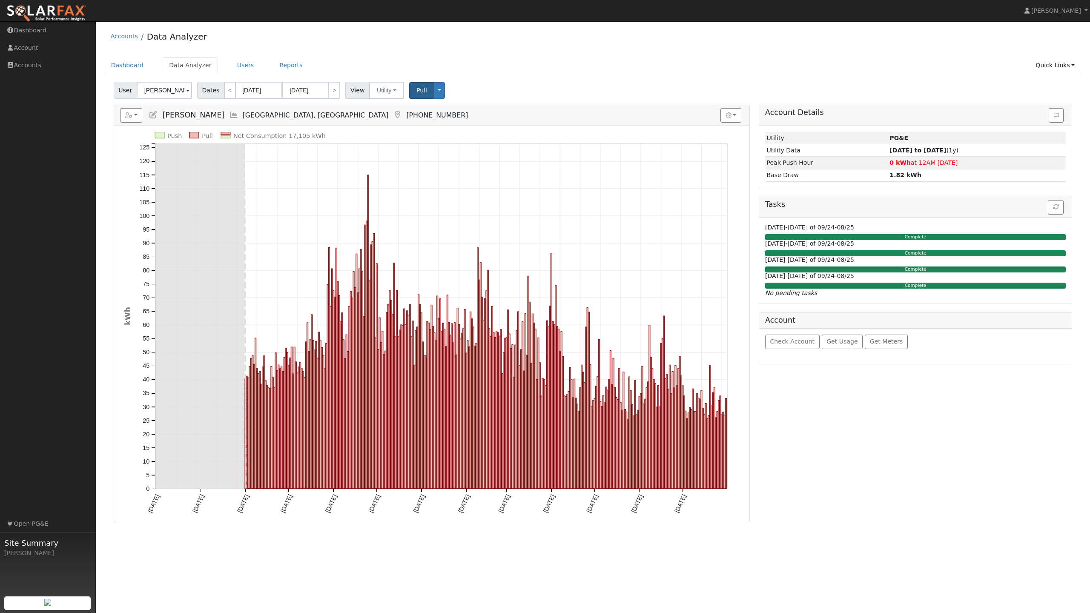
click at [503, 60] on ul "Dashboard Data Analyzer Users Reports Quick Links Quick Add Quick Connect Run a…" at bounding box center [593, 65] width 977 height 16
click at [477, 85] on div "User [PERSON_NAME] Account Default Account Default Account [STREET_ADDRESS] Pri…" at bounding box center [593, 89] width 962 height 20
click at [417, 92] on span "Pull" at bounding box center [422, 90] width 11 height 7
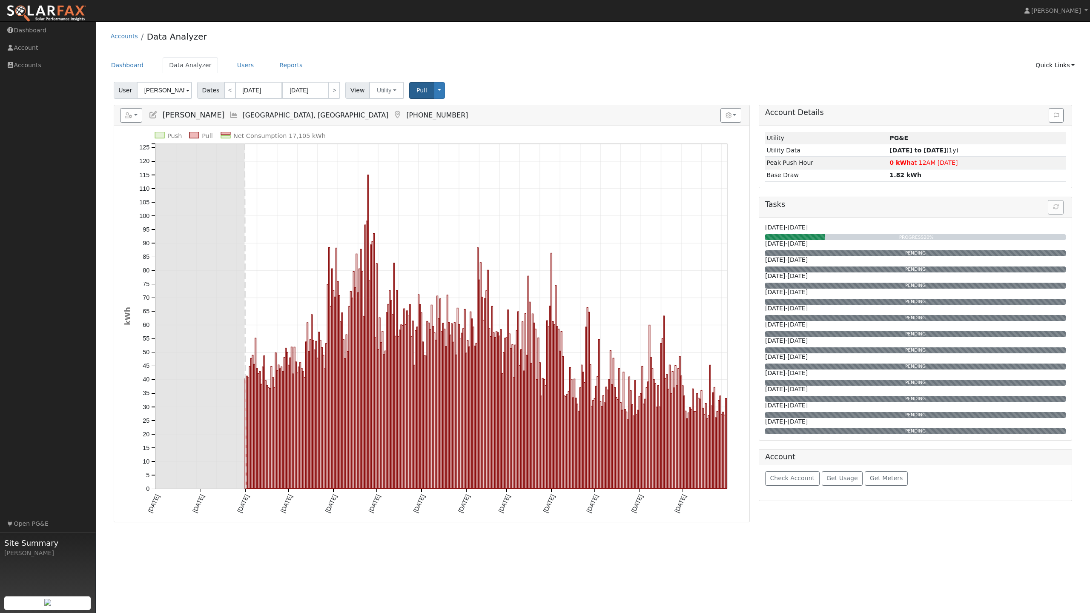
click at [515, 65] on ul "Dashboard Data Analyzer Users Reports Quick Links Quick Add Quick Connect Run a…" at bounding box center [593, 65] width 977 height 16
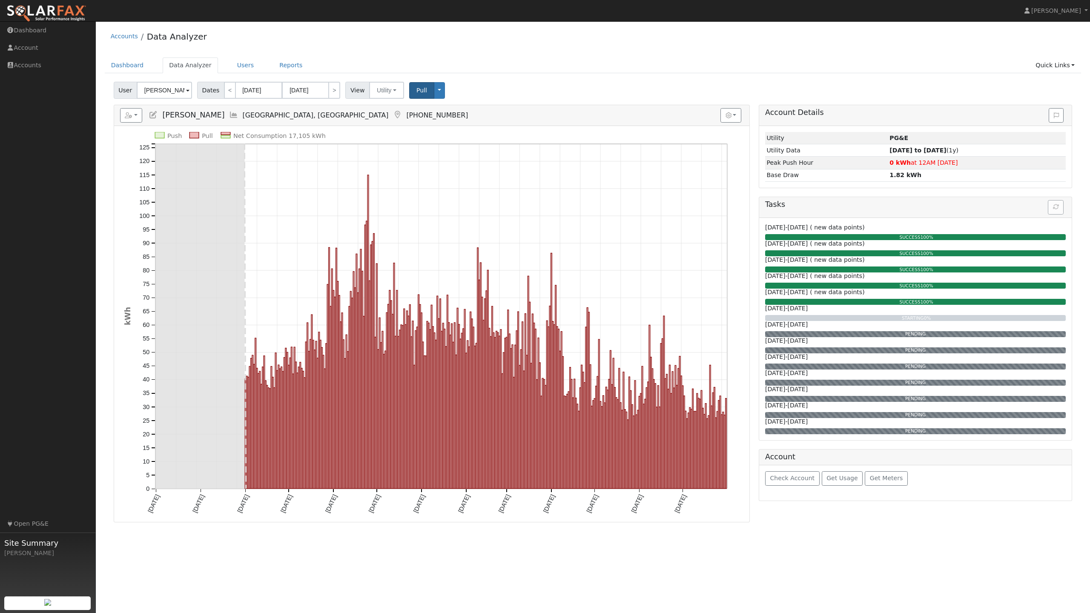
click at [771, 34] on div "Accounts Data Analyzer" at bounding box center [593, 39] width 977 height 26
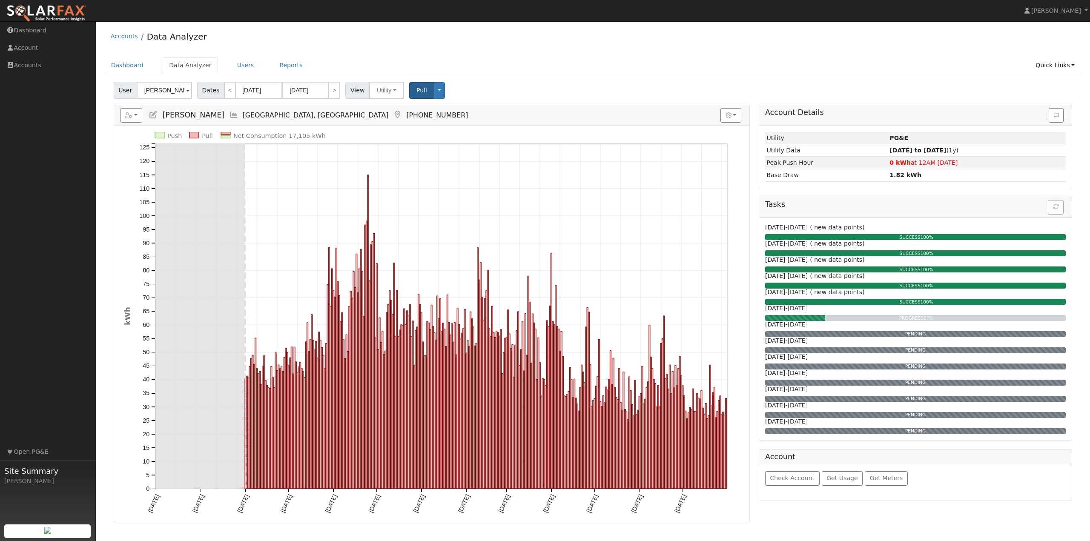
click at [635, 59] on ul "Dashboard Data Analyzer Users Reports Quick Links Quick Add Quick Connect Run a…" at bounding box center [593, 65] width 977 height 16
